Goal: Check status: Check status

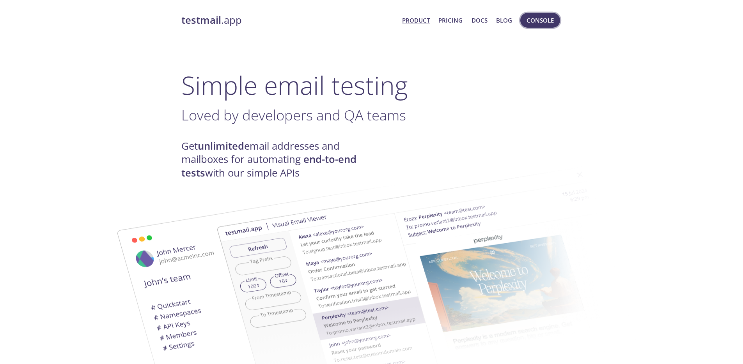
click at [537, 23] on span "Console" at bounding box center [539, 20] width 27 height 10
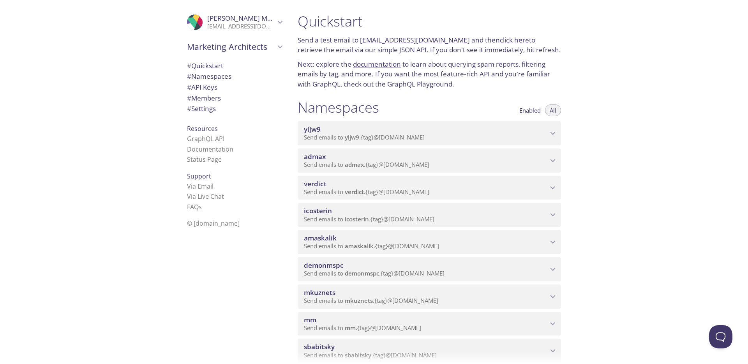
click at [354, 161] on span "admax" at bounding box center [354, 165] width 19 height 8
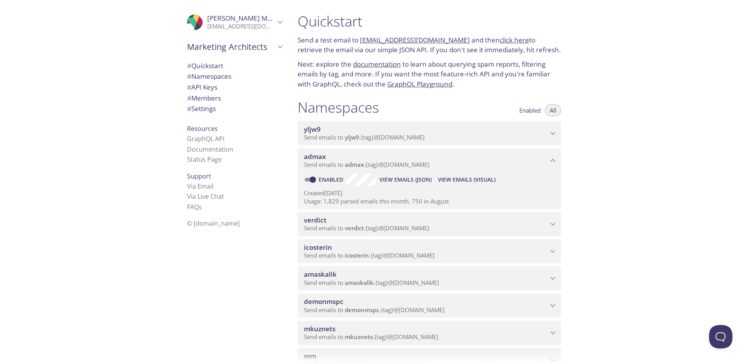
click at [478, 181] on span "View Emails (Visual)" at bounding box center [467, 179] width 58 height 9
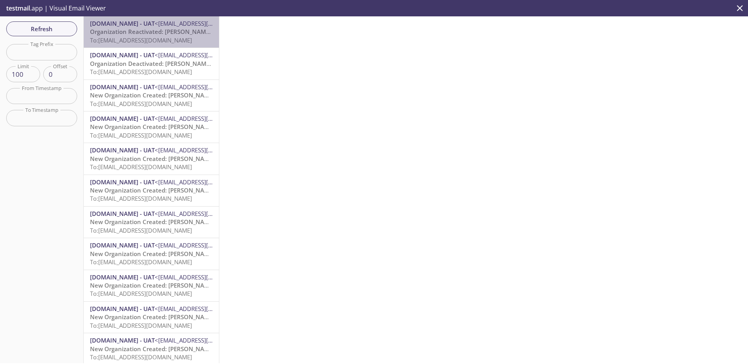
click at [172, 36] on span "To: [EMAIL_ADDRESS][DOMAIN_NAME]" at bounding box center [141, 40] width 102 height 8
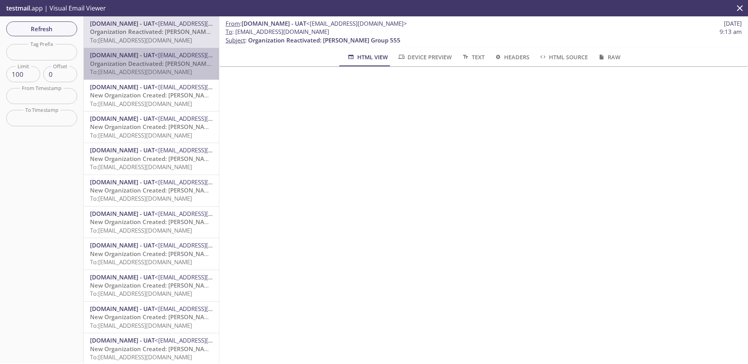
click at [160, 66] on span "Organization Deactivated: [PERSON_NAME] Group 555" at bounding box center [166, 64] width 153 height 8
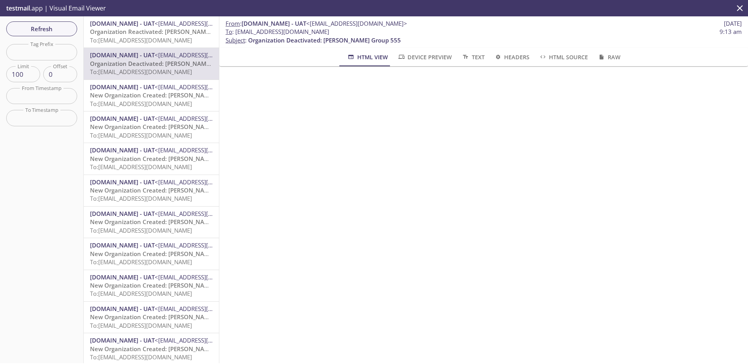
click at [148, 32] on span "Organization Reactivated: [PERSON_NAME] Group 555" at bounding box center [166, 32] width 152 height 8
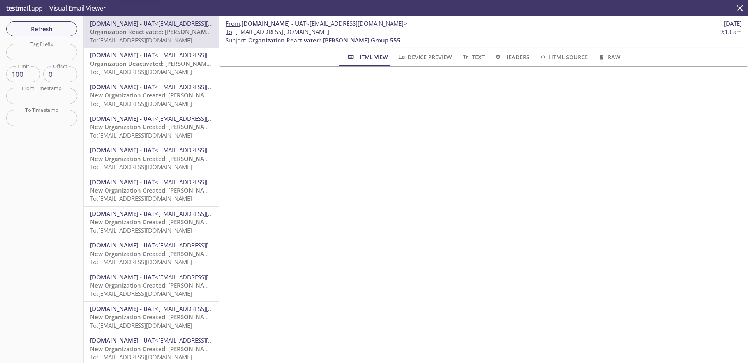
click at [149, 50] on div "[DOMAIN_NAME] - UAT <[EMAIL_ADDRESS][DOMAIN_NAME]> Organization Deactivated: [P…" at bounding box center [151, 63] width 135 height 31
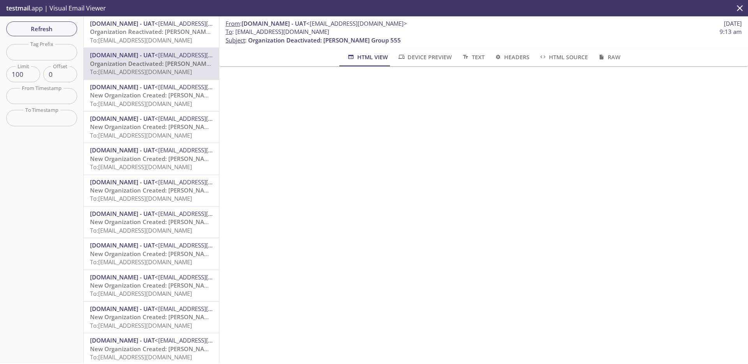
click at [153, 27] on span "[DOMAIN_NAME] - UAT <[EMAIL_ADDRESS][DOMAIN_NAME]>" at bounding box center [151, 23] width 123 height 8
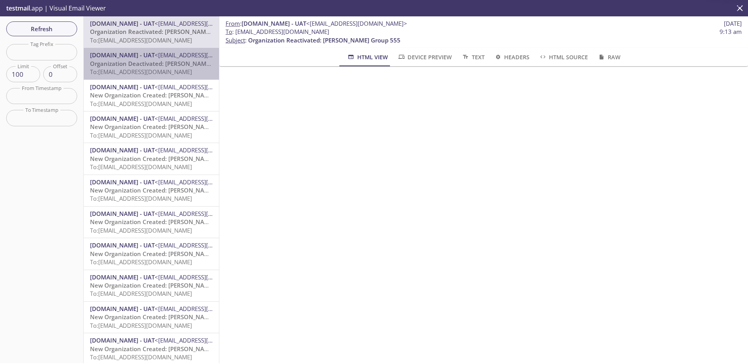
click at [152, 53] on span "[DOMAIN_NAME] - UAT" at bounding box center [122, 55] width 65 height 8
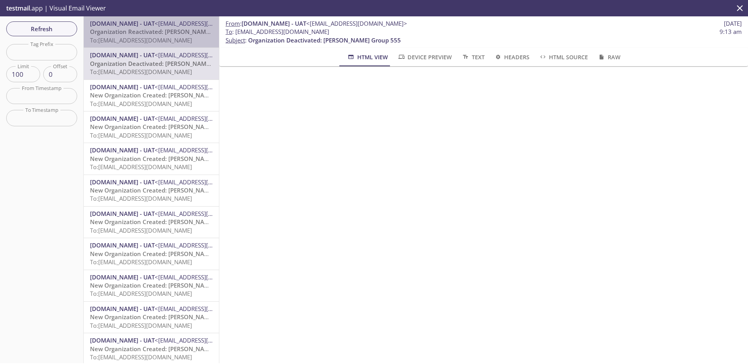
click at [154, 32] on span "Organization Reactivated: [PERSON_NAME] Group 555" at bounding box center [166, 32] width 152 height 8
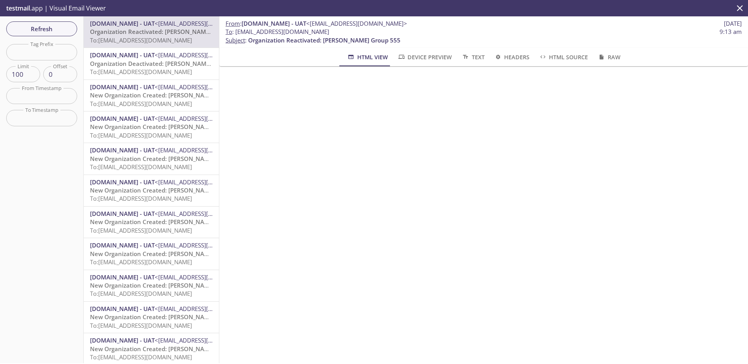
click at [154, 60] on span "Organization Deactivated: [PERSON_NAME] Group 555" at bounding box center [166, 64] width 153 height 8
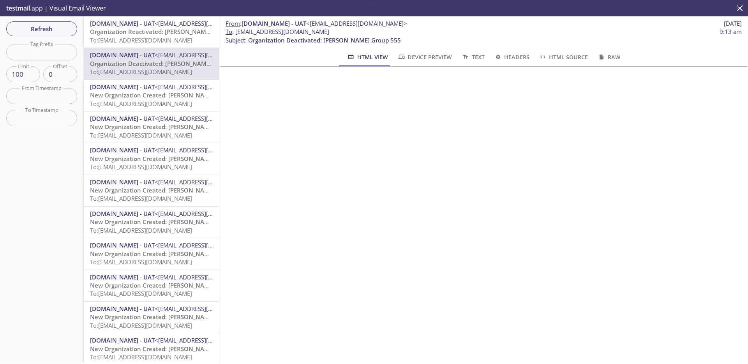
click at [155, 46] on div "[DOMAIN_NAME] - UAT <[EMAIL_ADDRESS][DOMAIN_NAME]> Organization Reactivated: [P…" at bounding box center [151, 31] width 135 height 31
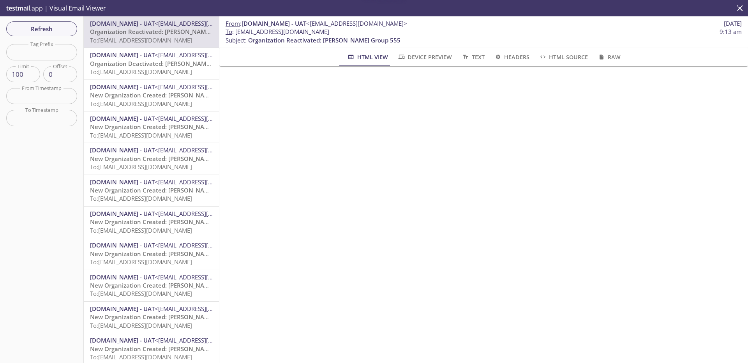
click at [153, 66] on span "Organization Deactivated: [PERSON_NAME] Group 555" at bounding box center [166, 64] width 153 height 8
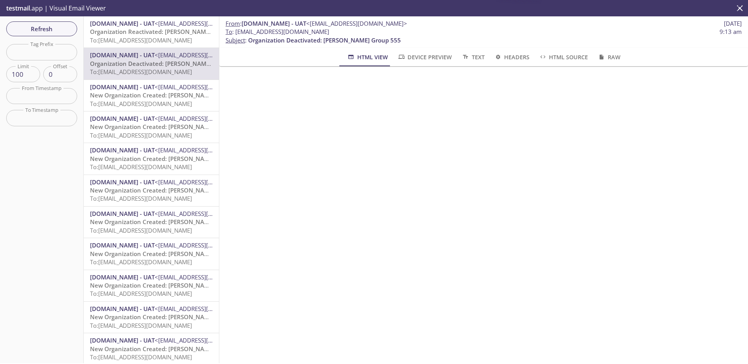
click at [156, 41] on span "To: [EMAIL_ADDRESS][DOMAIN_NAME]" at bounding box center [141, 40] width 102 height 8
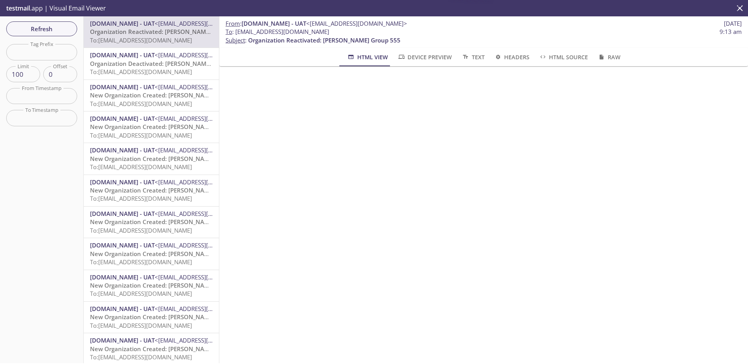
click at [152, 63] on span "Organization Deactivated: [PERSON_NAME] Group 555" at bounding box center [166, 64] width 153 height 8
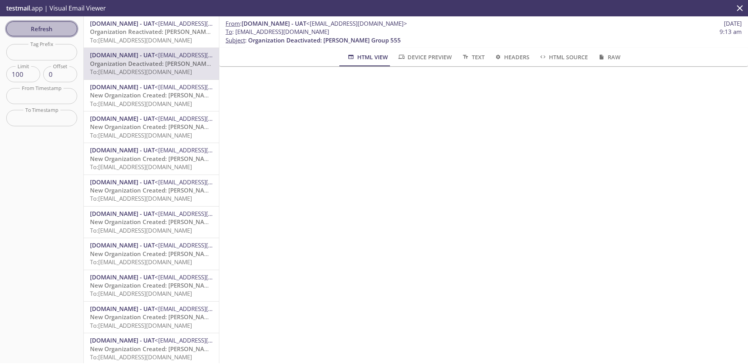
click at [73, 28] on button "Refresh" at bounding box center [41, 28] width 71 height 15
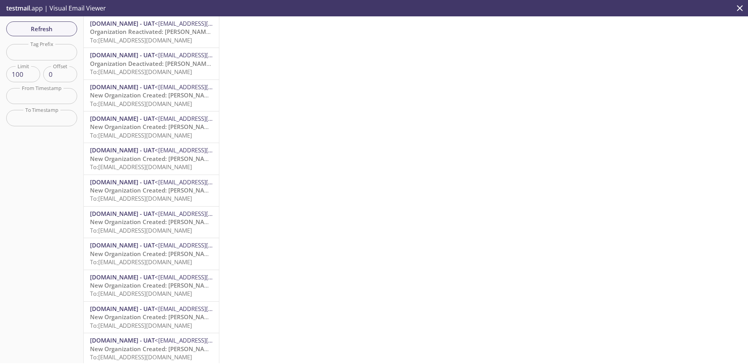
click at [150, 39] on span "To: [EMAIL_ADDRESS][DOMAIN_NAME]" at bounding box center [141, 40] width 102 height 8
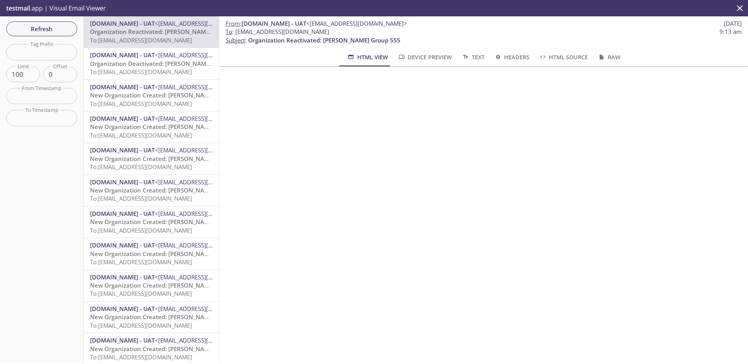
click at [139, 71] on span "To: [EMAIL_ADDRESS][DOMAIN_NAME]" at bounding box center [141, 72] width 102 height 8
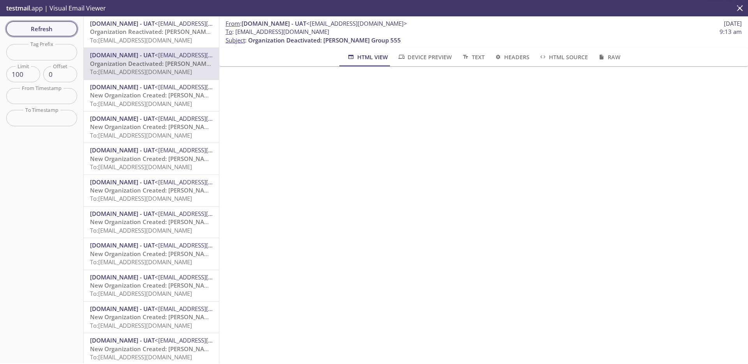
click at [71, 34] on button "Refresh" at bounding box center [41, 28] width 71 height 15
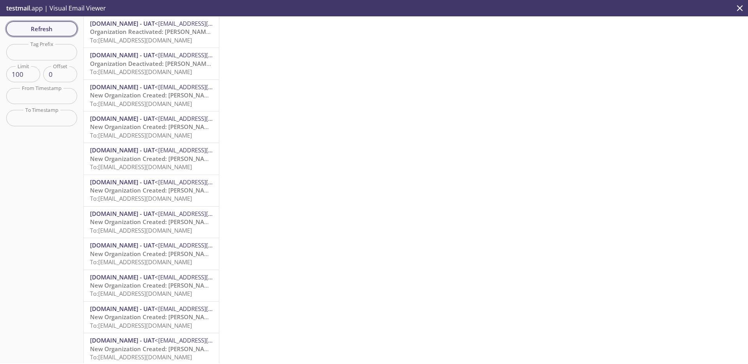
click at [75, 33] on button "Refresh" at bounding box center [41, 28] width 71 height 15
click at [76, 34] on div "Refresh Filters Tag Prefix Tag Prefix Limit 100 Limit Offset 0 Offset From Time…" at bounding box center [42, 189] width 84 height 347
click at [74, 33] on button "Refresh" at bounding box center [41, 28] width 71 height 15
click at [62, 30] on span "Refresh" at bounding box center [41, 29] width 58 height 10
click at [62, 29] on span "Refresh" at bounding box center [41, 29] width 58 height 10
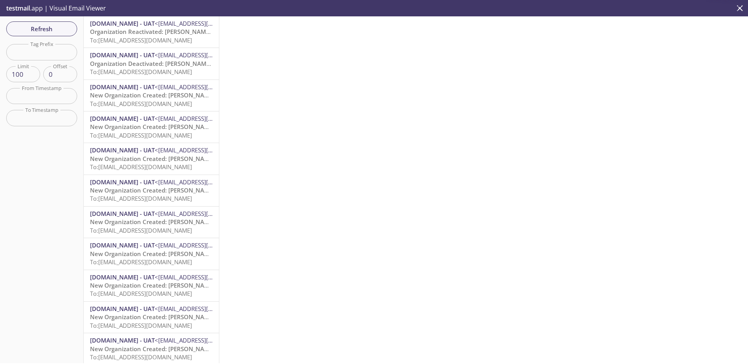
click at [62, 29] on span "Refresh" at bounding box center [41, 29] width 58 height 10
click at [143, 34] on span "Organization Reactivated: [PERSON_NAME] Group 555" at bounding box center [166, 32] width 152 height 8
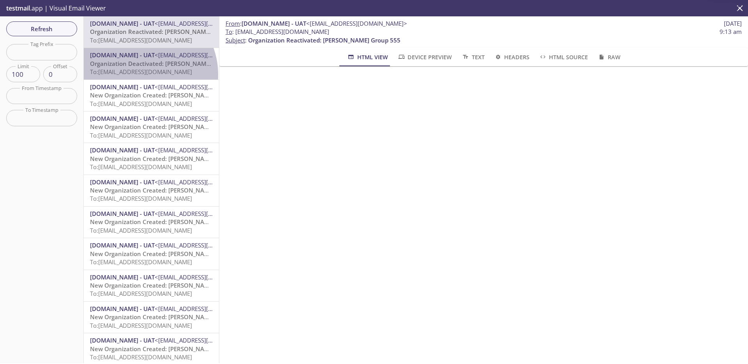
click at [140, 74] on span "To: [EMAIL_ADDRESS][DOMAIN_NAME]" at bounding box center [141, 72] width 102 height 8
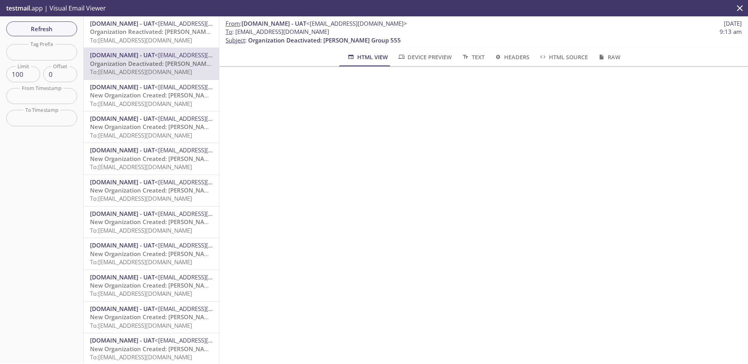
click at [544, 59] on button "HTML Source" at bounding box center [563, 57] width 58 height 19
